Goal: Task Accomplishment & Management: Use online tool/utility

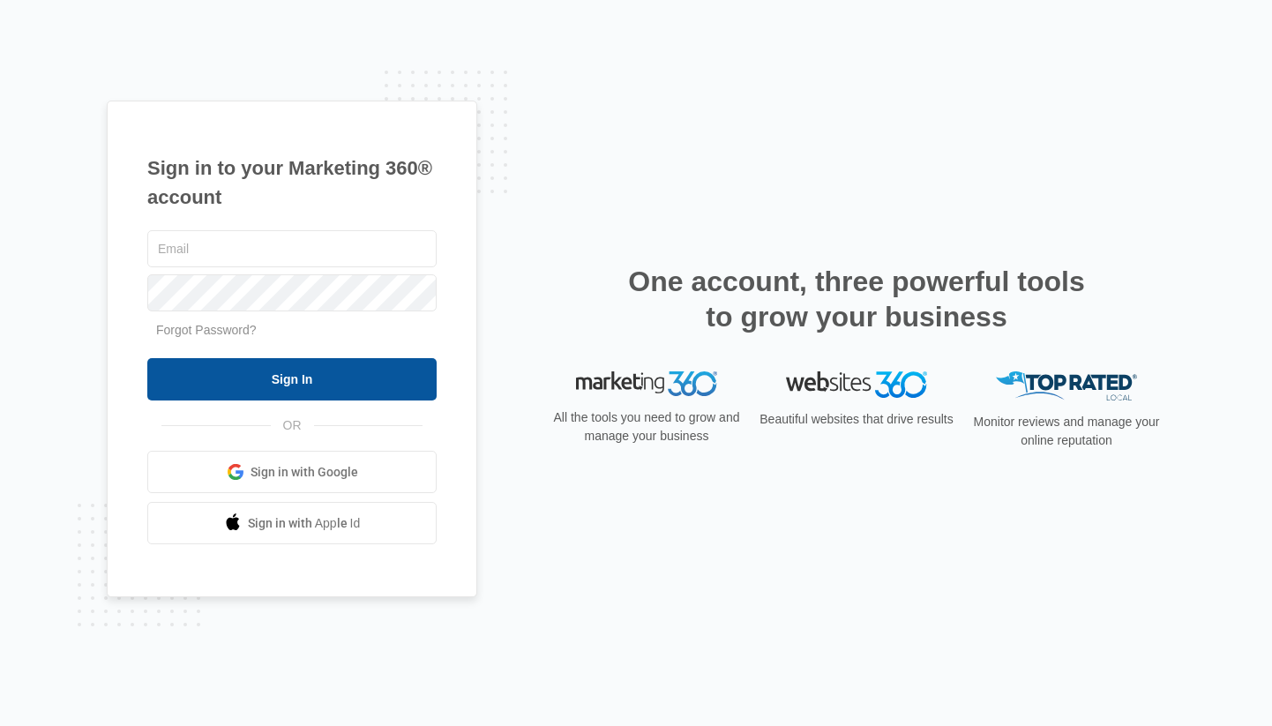
type input "[EMAIL_ADDRESS][DOMAIN_NAME]"
click at [278, 381] on input "Sign In" at bounding box center [291, 379] width 289 height 42
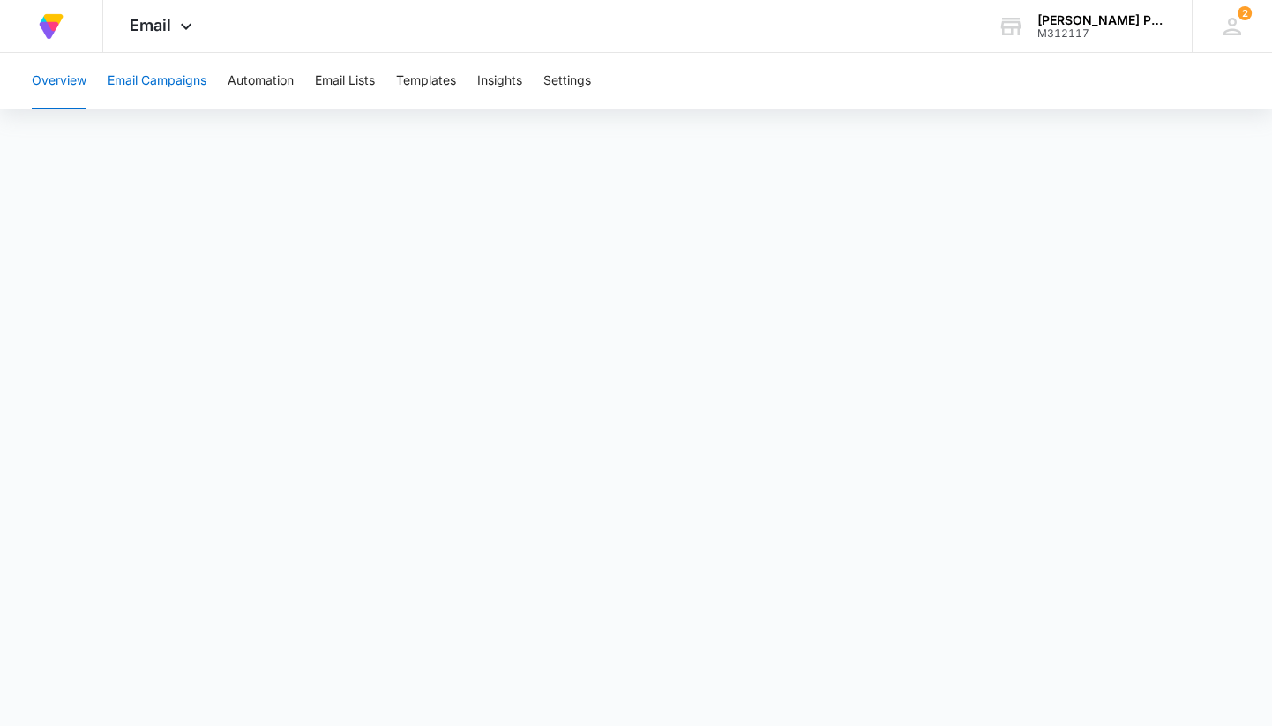
click at [139, 79] on button "Email Campaigns" at bounding box center [157, 81] width 99 height 56
click at [160, 82] on button "Email Campaigns" at bounding box center [157, 81] width 99 height 56
click at [135, 80] on button "Email Campaigns" at bounding box center [157, 81] width 99 height 56
click at [151, 78] on button "Email Campaigns" at bounding box center [157, 81] width 99 height 56
click at [120, 80] on button "Email Campaigns" at bounding box center [157, 81] width 99 height 56
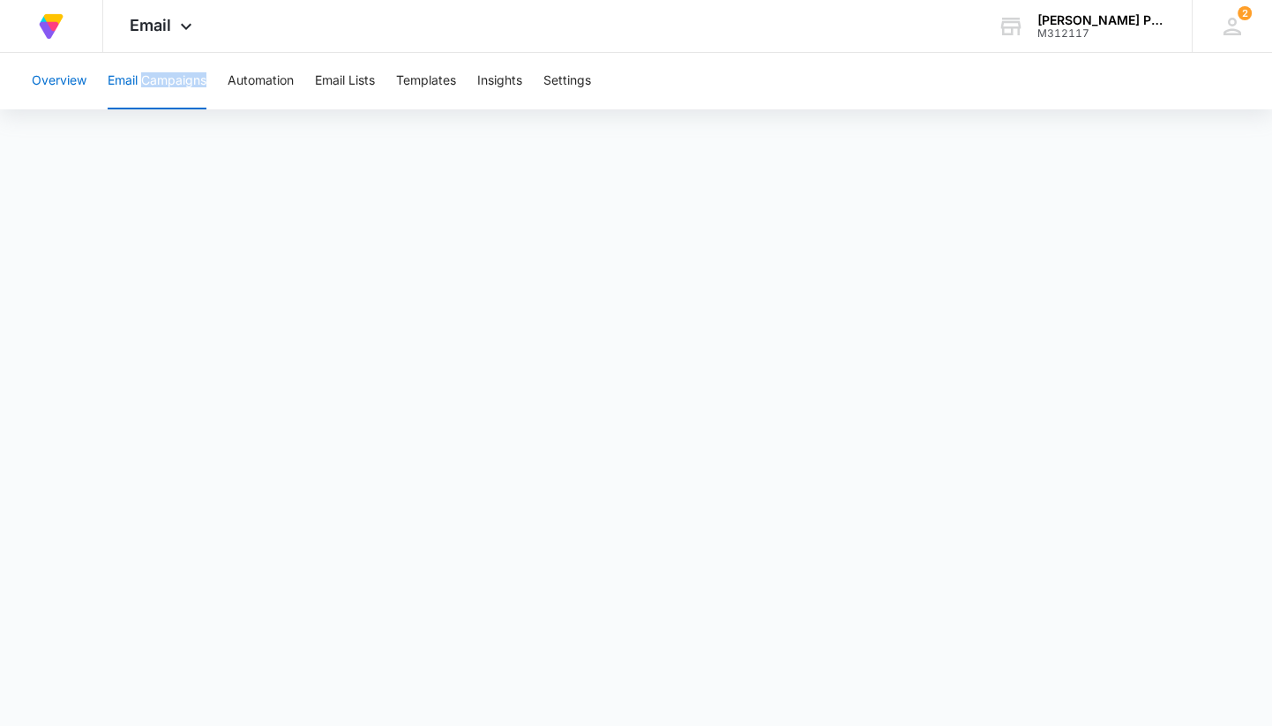
click at [45, 81] on button "Overview" at bounding box center [59, 81] width 55 height 56
click at [160, 89] on button "Email Campaigns" at bounding box center [157, 81] width 99 height 56
click at [357, 81] on button "Email Lists" at bounding box center [345, 81] width 60 height 56
click at [171, 86] on button "Email Campaigns" at bounding box center [157, 81] width 99 height 56
